Goal: Check status: Check status

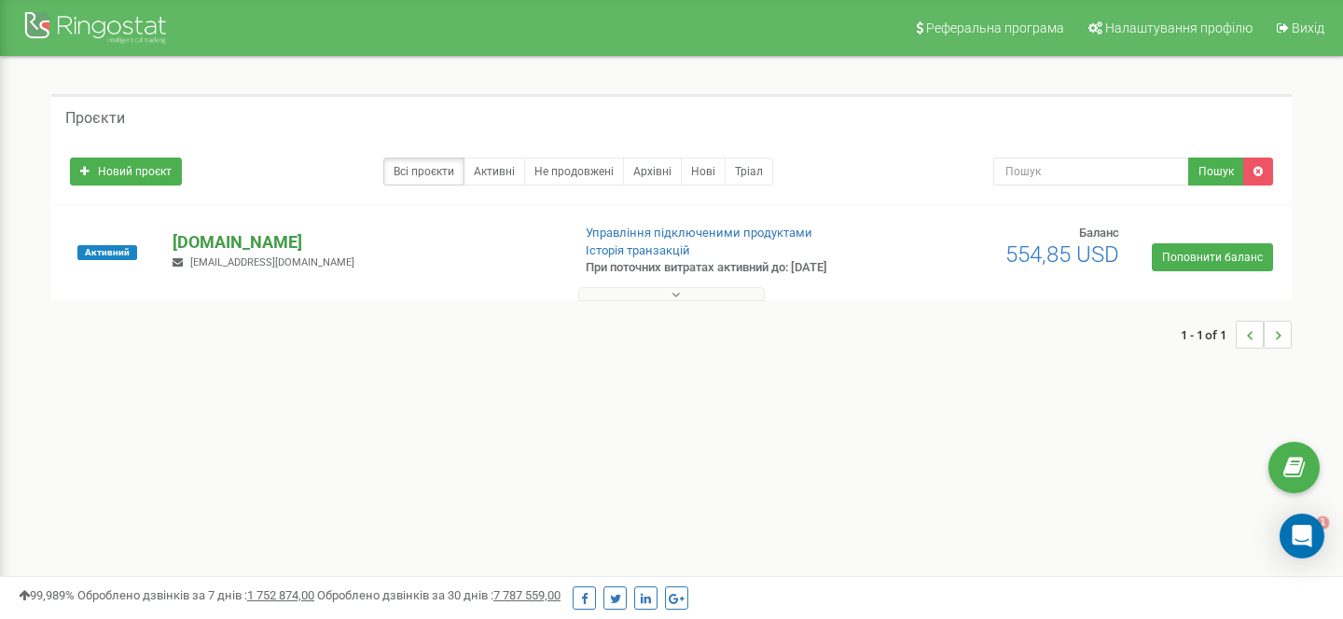
click at [241, 238] on p "[DOMAIN_NAME]" at bounding box center [364, 242] width 382 height 24
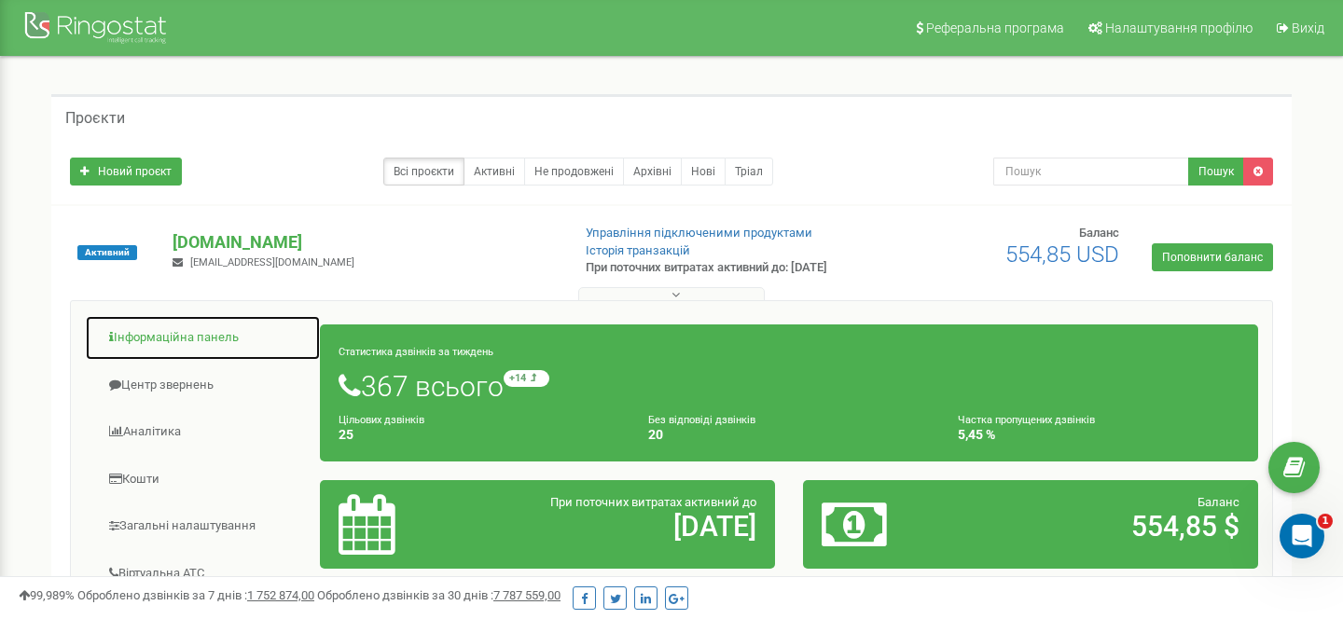
click at [212, 337] on link "Інформаційна панель" at bounding box center [203, 338] width 236 height 46
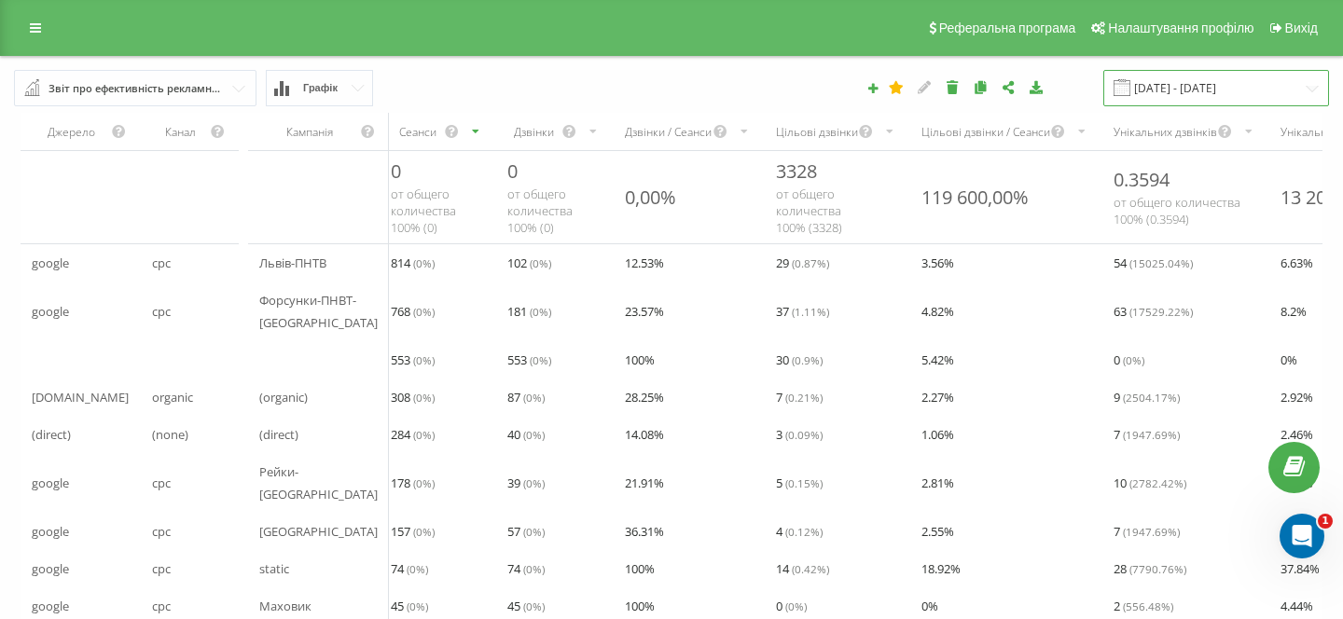
click at [1195, 97] on input "[DATE] - [DATE]" at bounding box center [1216, 88] width 226 height 36
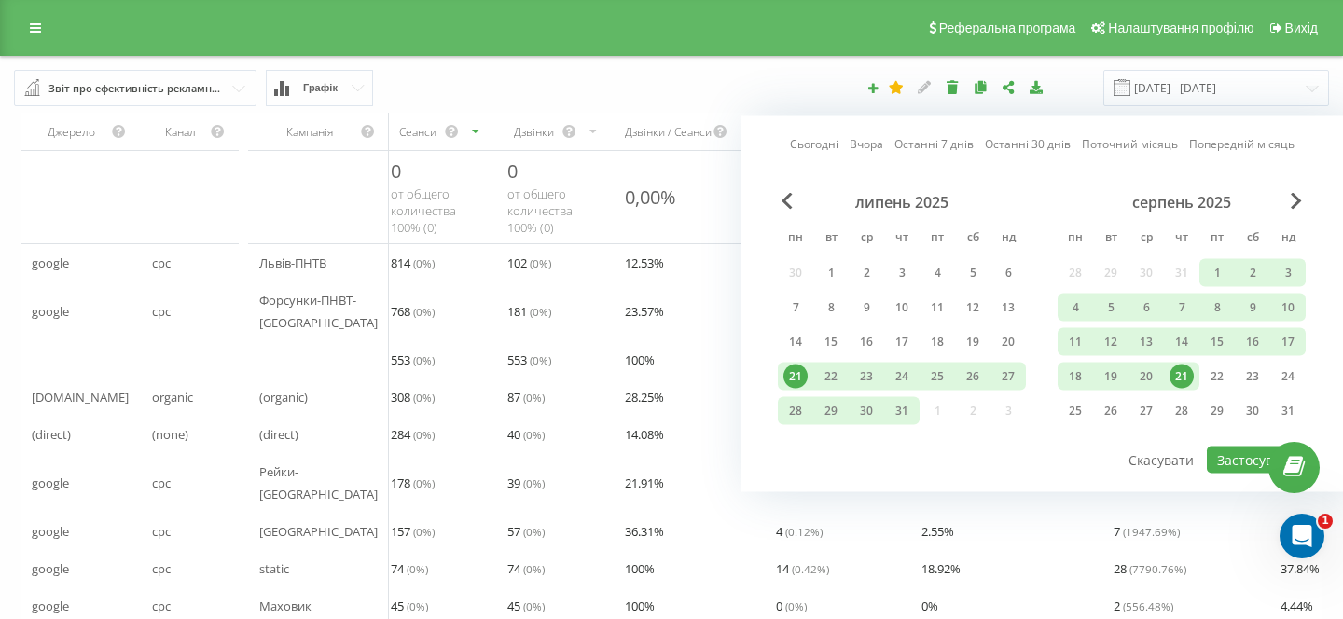
click at [1180, 384] on div "21" at bounding box center [1182, 377] width 24 height 24
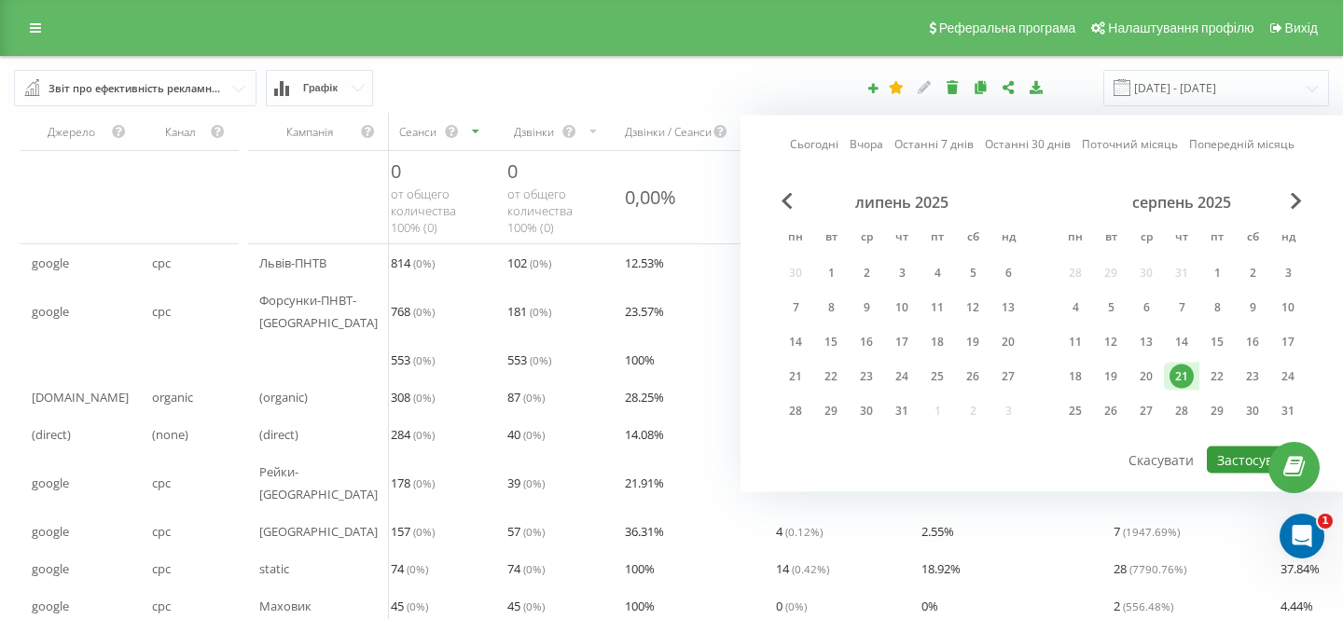
click at [1236, 460] on button "Застосувати" at bounding box center [1256, 460] width 99 height 27
type input "[DATE] - [DATE]"
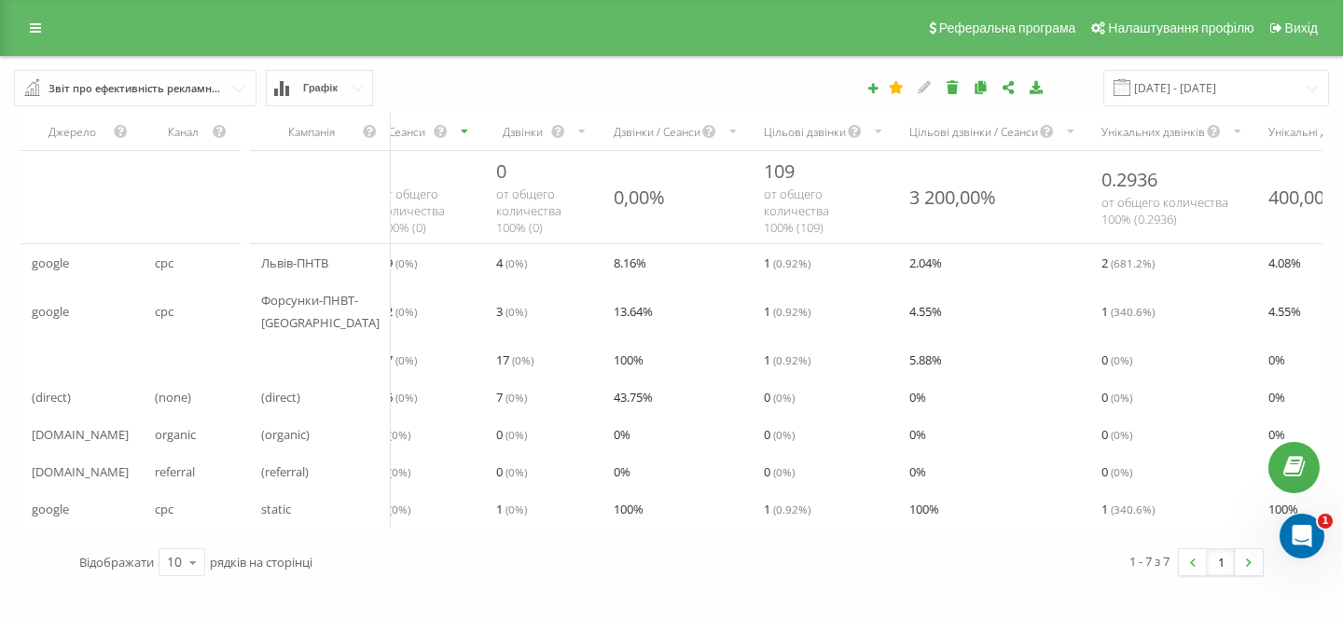
scroll to position [0, 8]
